Goal: Navigation & Orientation: Find specific page/section

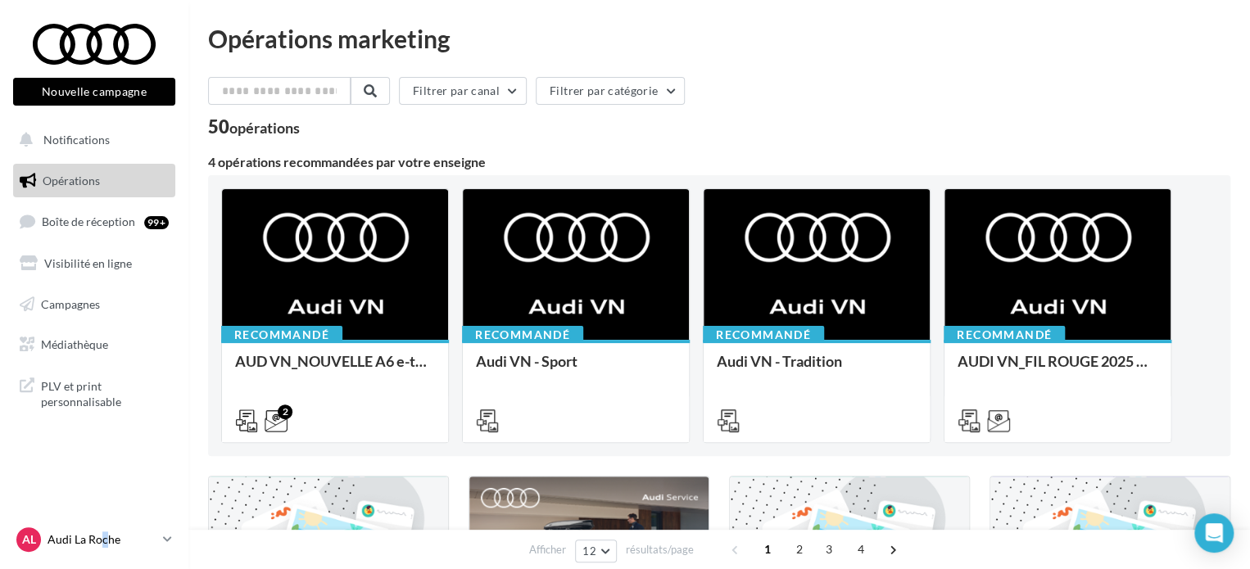
click at [103, 533] on p "Audi La Roche" at bounding box center [102, 540] width 109 height 16
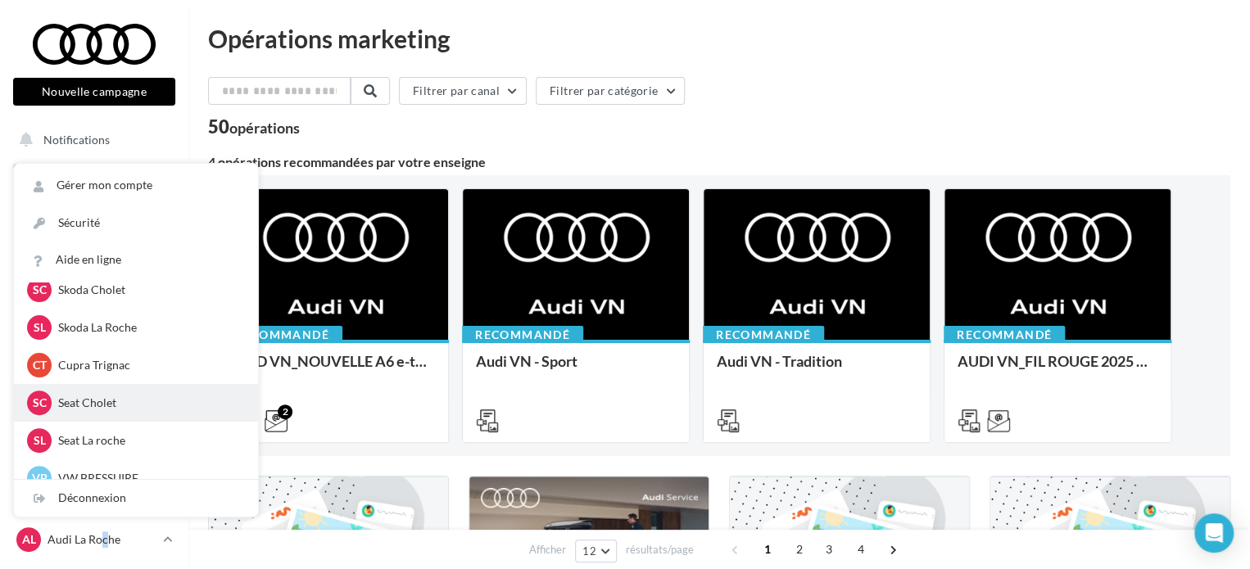
scroll to position [164, 0]
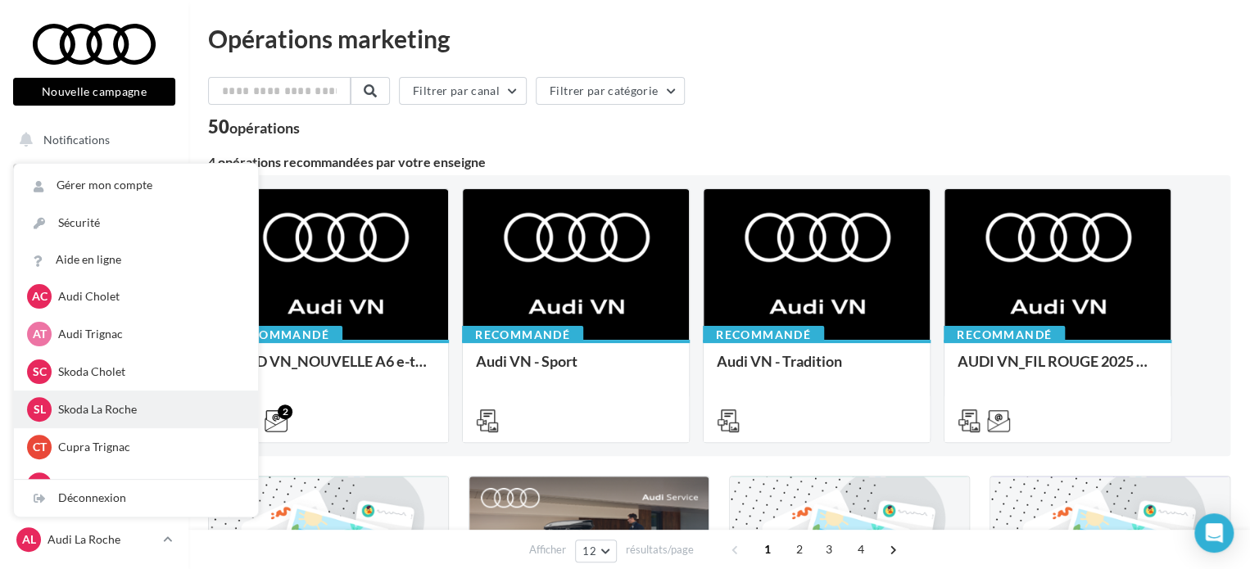
click at [114, 412] on p "Skoda La Roche" at bounding box center [148, 409] width 180 height 16
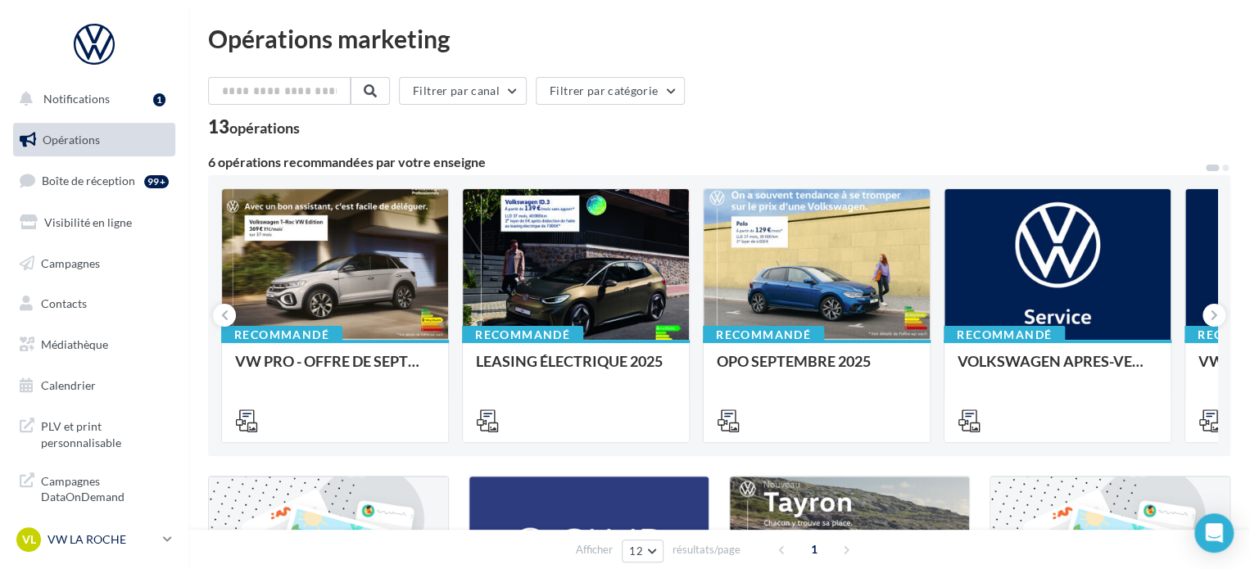
click at [59, 555] on link "VL VW LA ROCHE vw-loco-85000" at bounding box center [94, 539] width 162 height 31
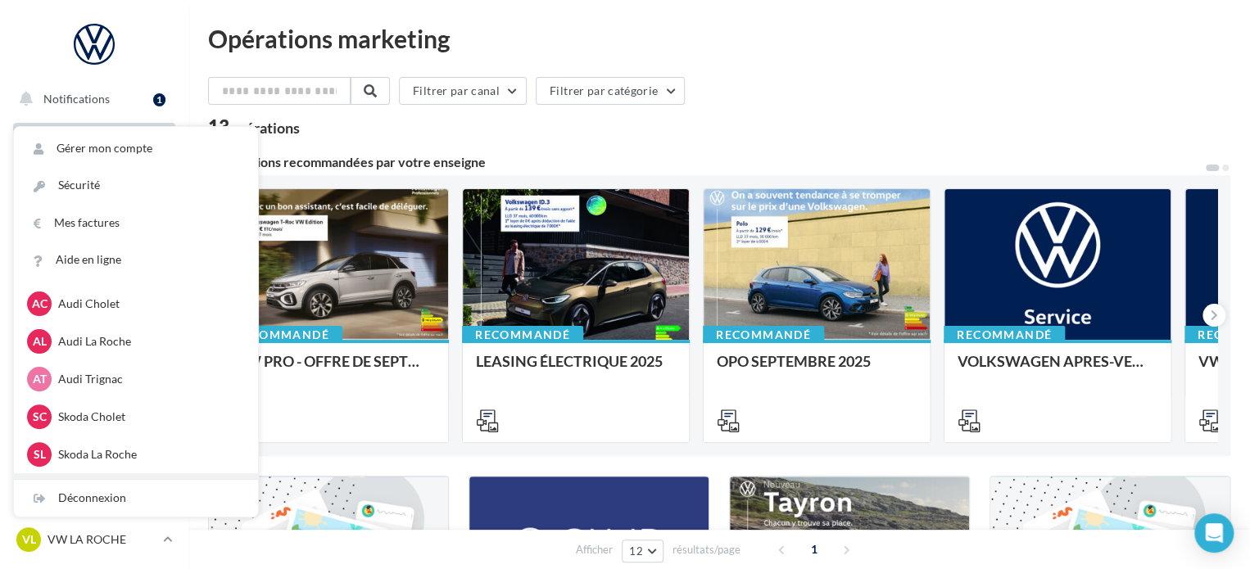
scroll to position [246, 0]
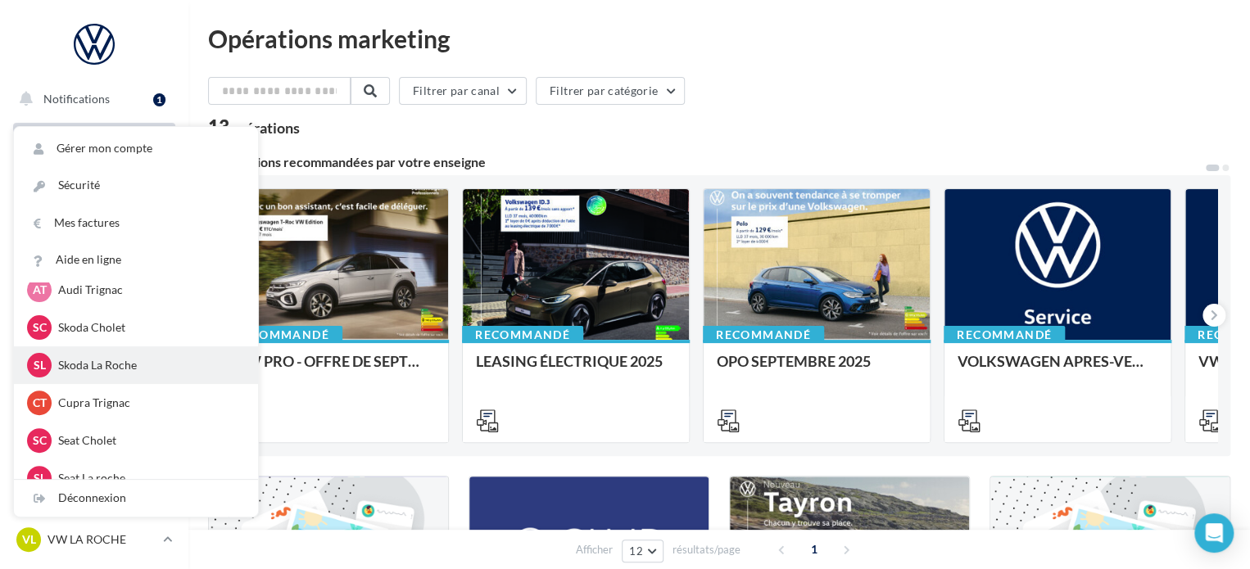
click at [120, 373] on p "Skoda La Roche" at bounding box center [148, 365] width 180 height 16
